Goal: Task Accomplishment & Management: Manage account settings

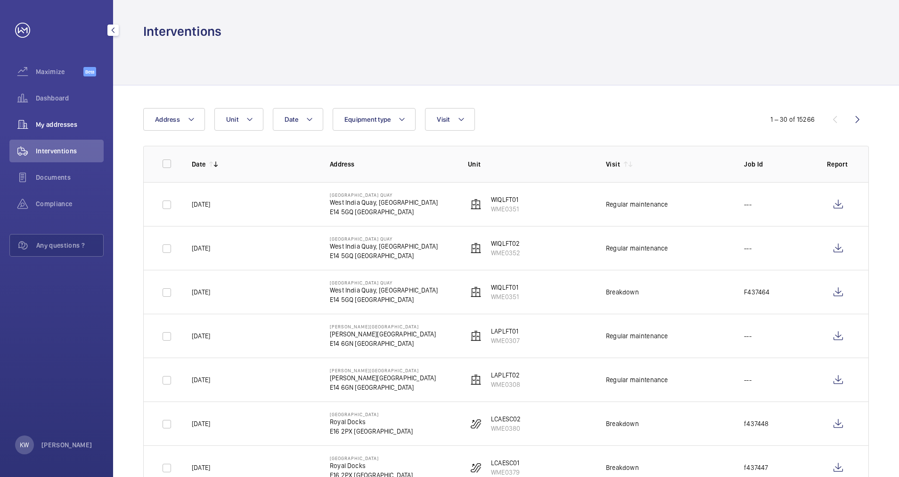
click at [64, 128] on span "My addresses" at bounding box center [70, 124] width 68 height 9
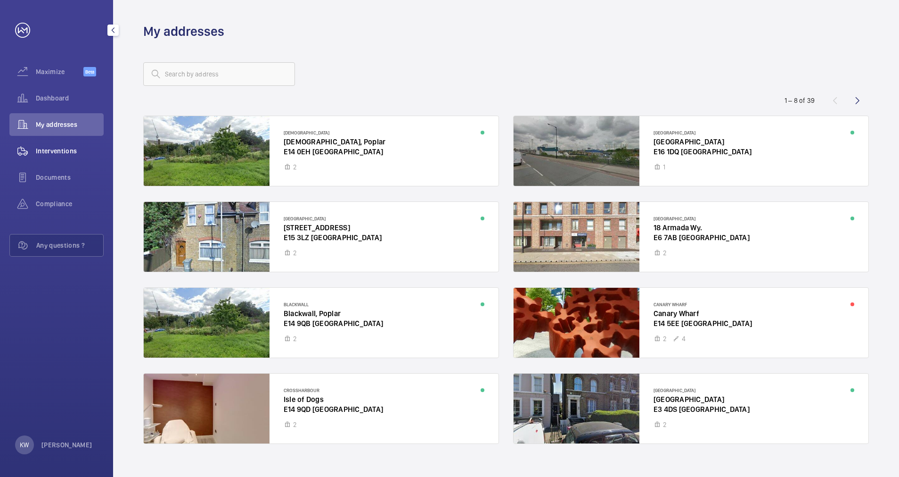
click at [61, 148] on span "Interventions" at bounding box center [70, 150] width 68 height 9
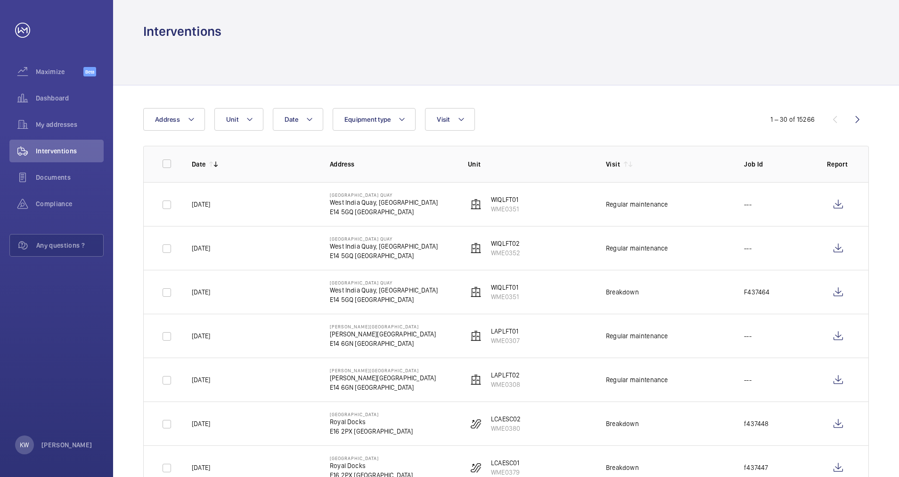
click at [567, 123] on div "Date Address Unit Equipment type Visit" at bounding box center [449, 119] width 612 height 23
click at [547, 161] on p "Unit" at bounding box center [529, 163] width 123 height 9
click at [538, 60] on div at bounding box center [506, 62] width 726 height 45
